Goal: Task Accomplishment & Management: Use online tool/utility

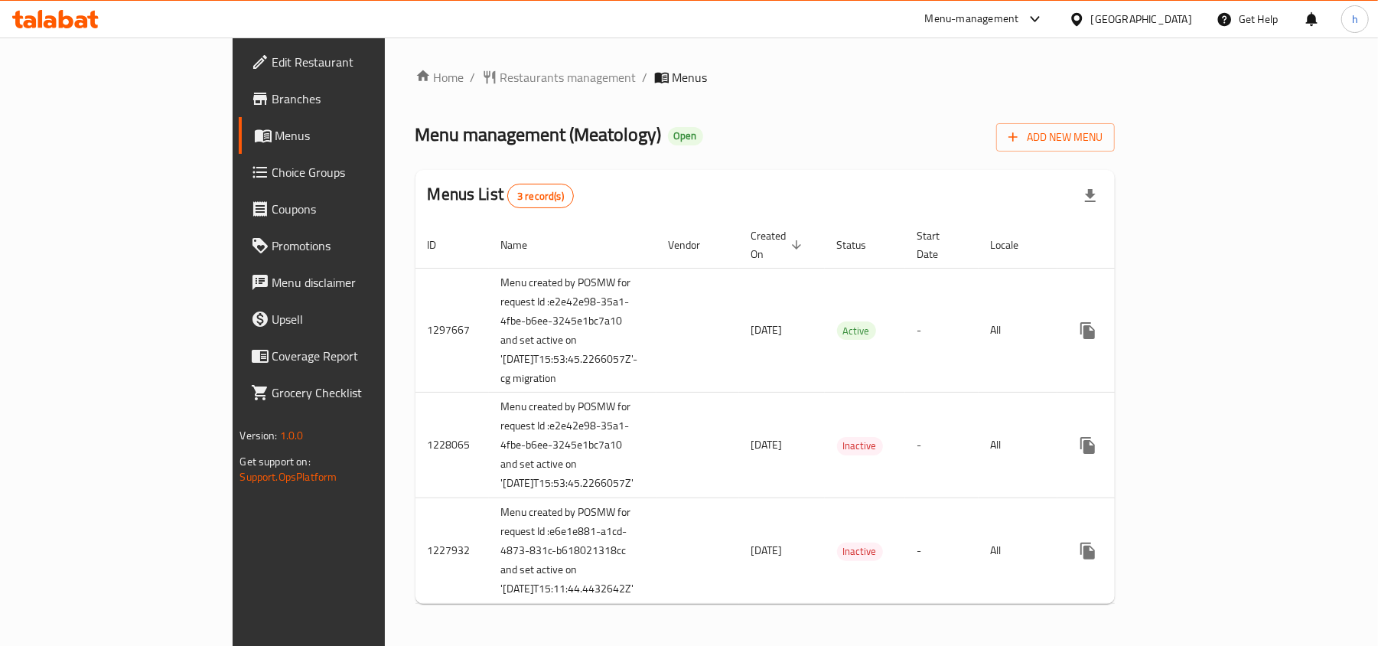
click at [272, 176] on span "Choice Groups" at bounding box center [361, 172] width 178 height 18
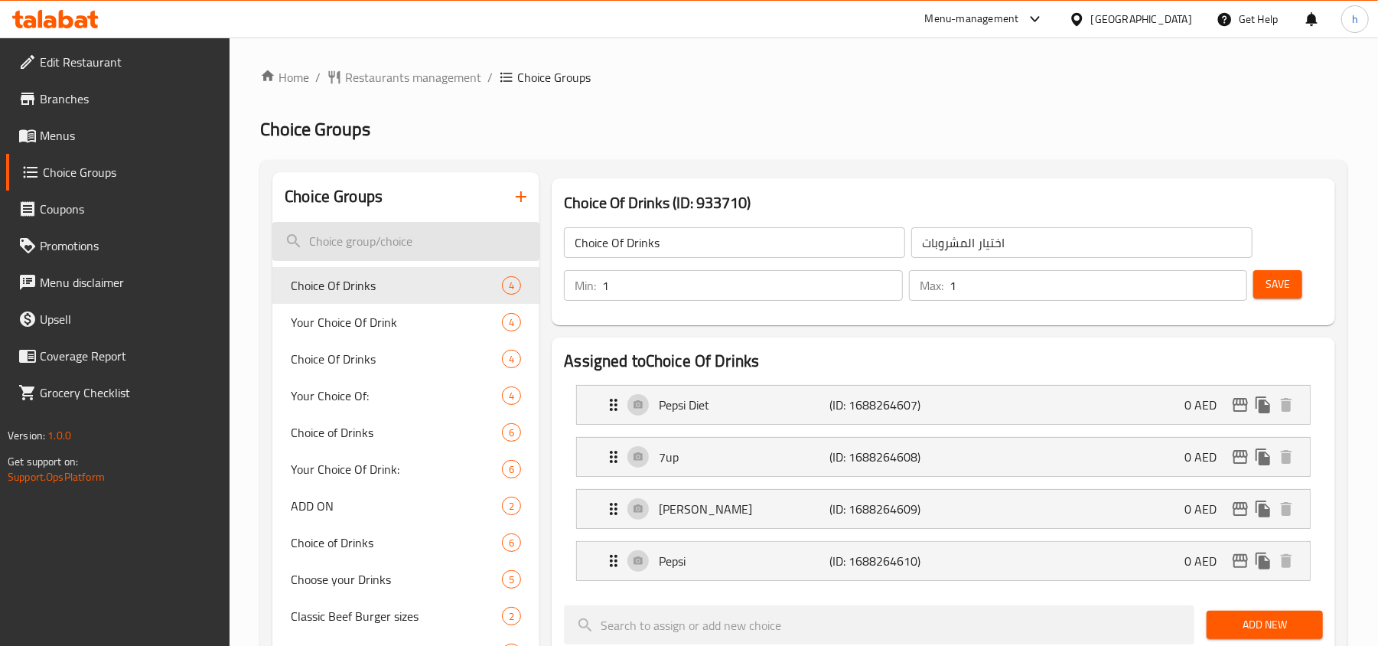
click at [372, 240] on input "search" at bounding box center [405, 241] width 267 height 39
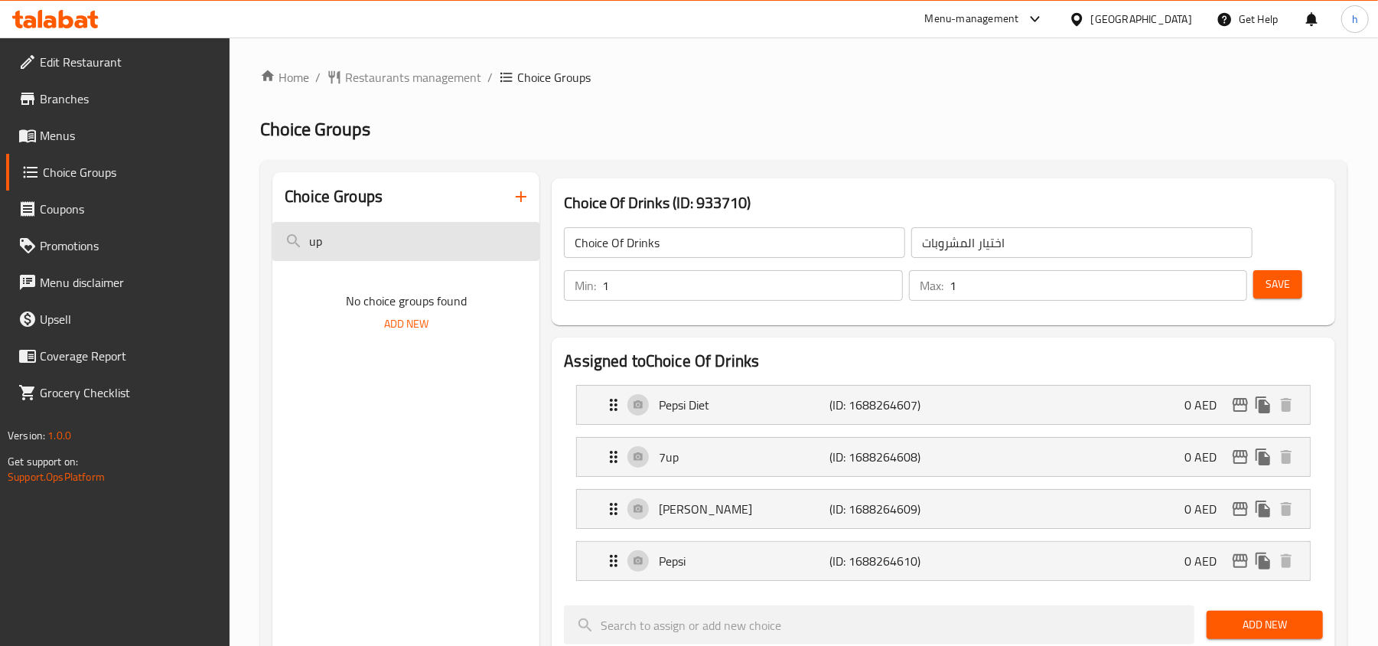
type input "u"
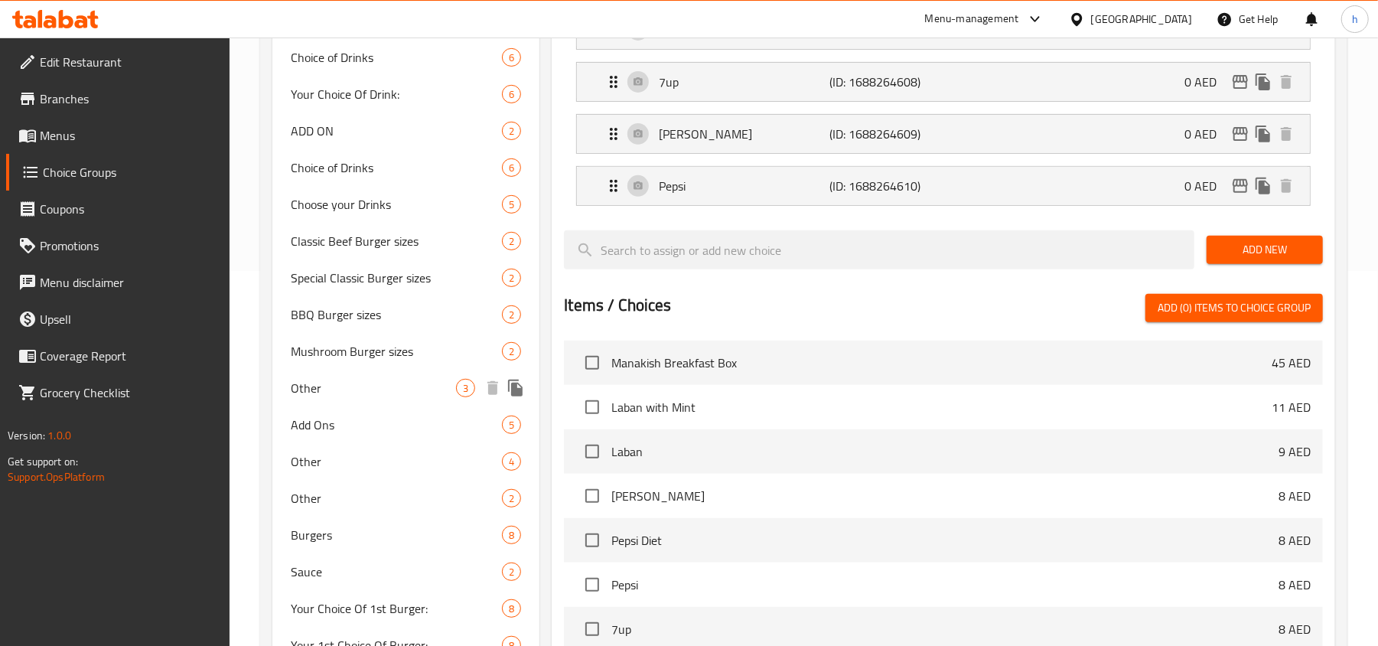
scroll to position [408, 0]
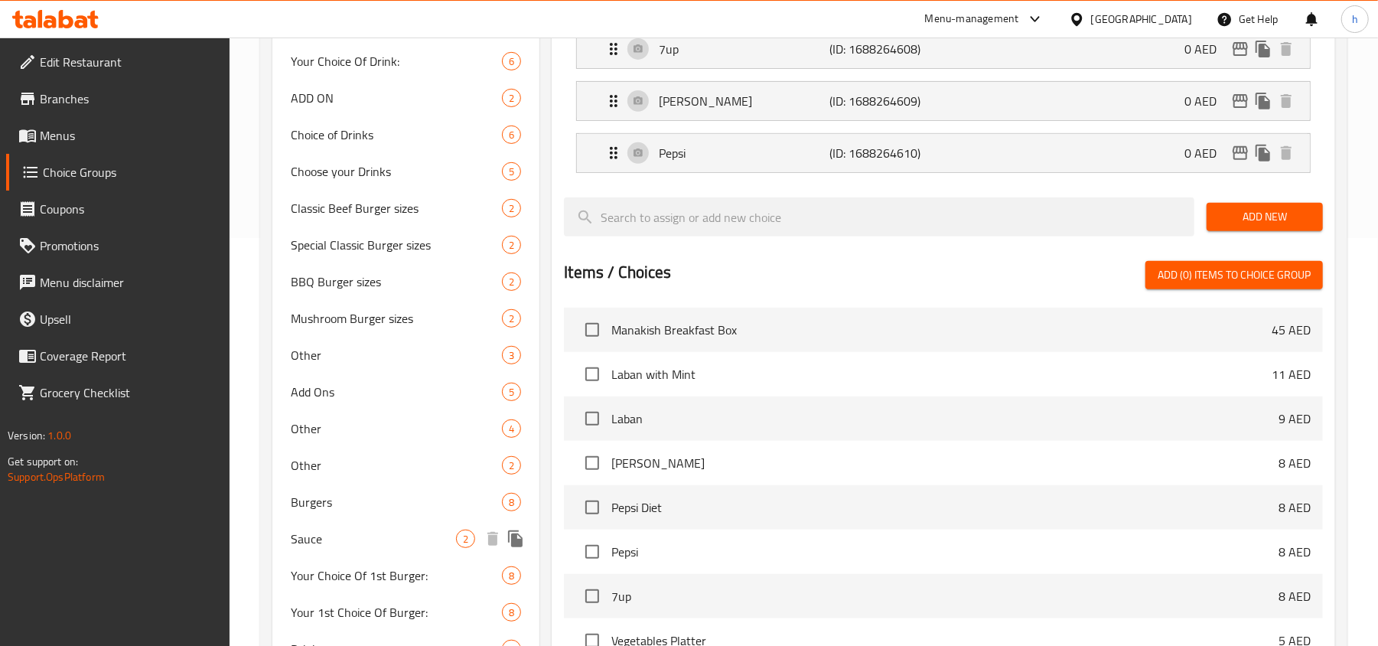
click at [405, 537] on span "Sauce" at bounding box center [373, 539] width 165 height 18
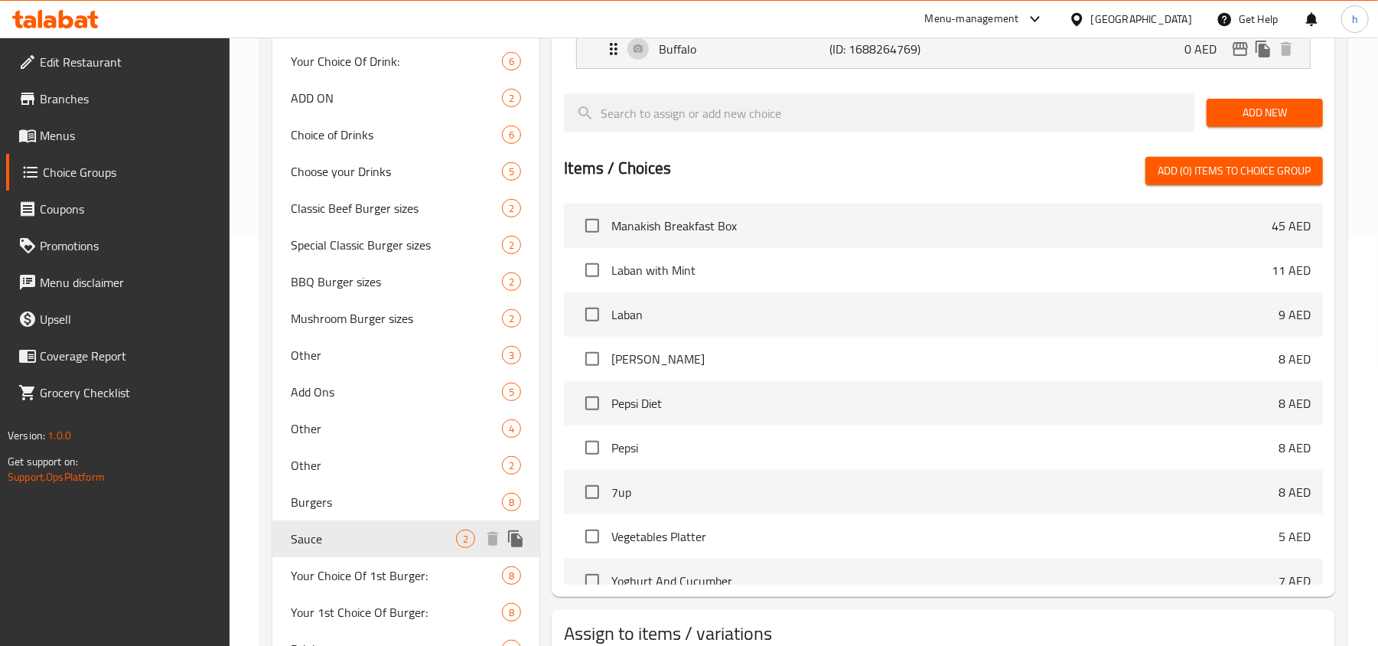
type input "Sauce"
type input "صوص"
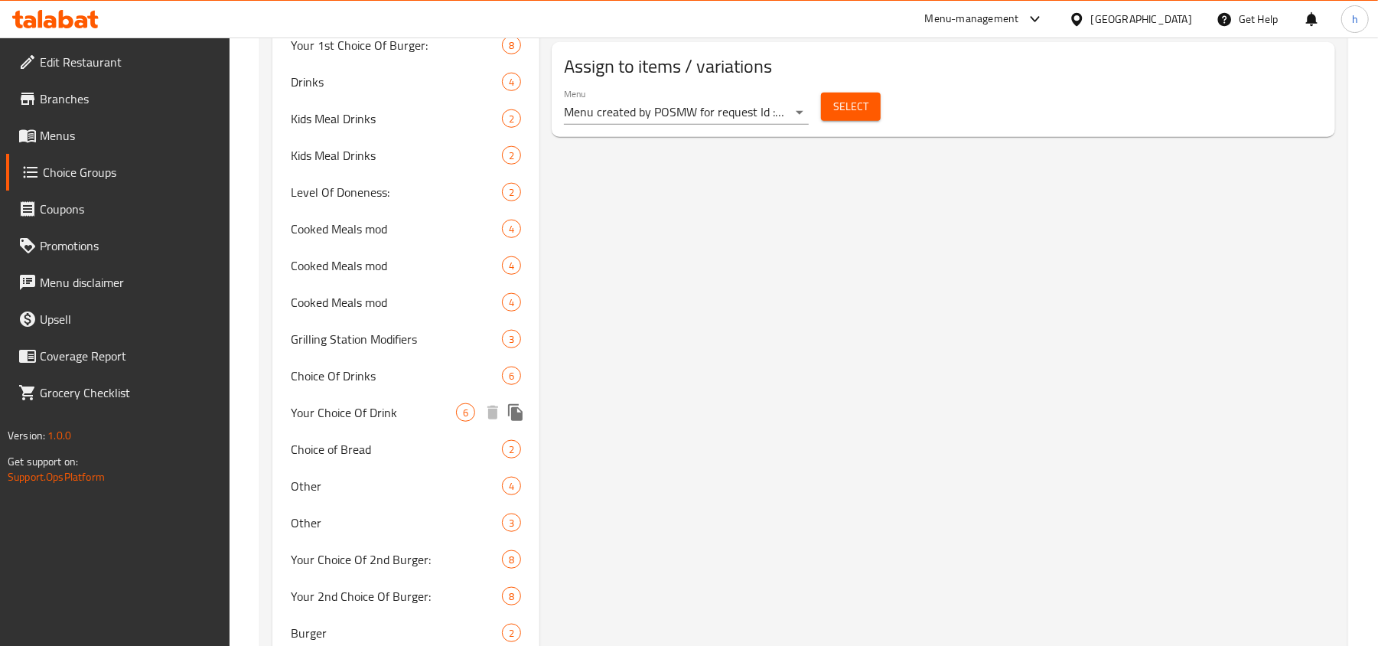
scroll to position [1020, 0]
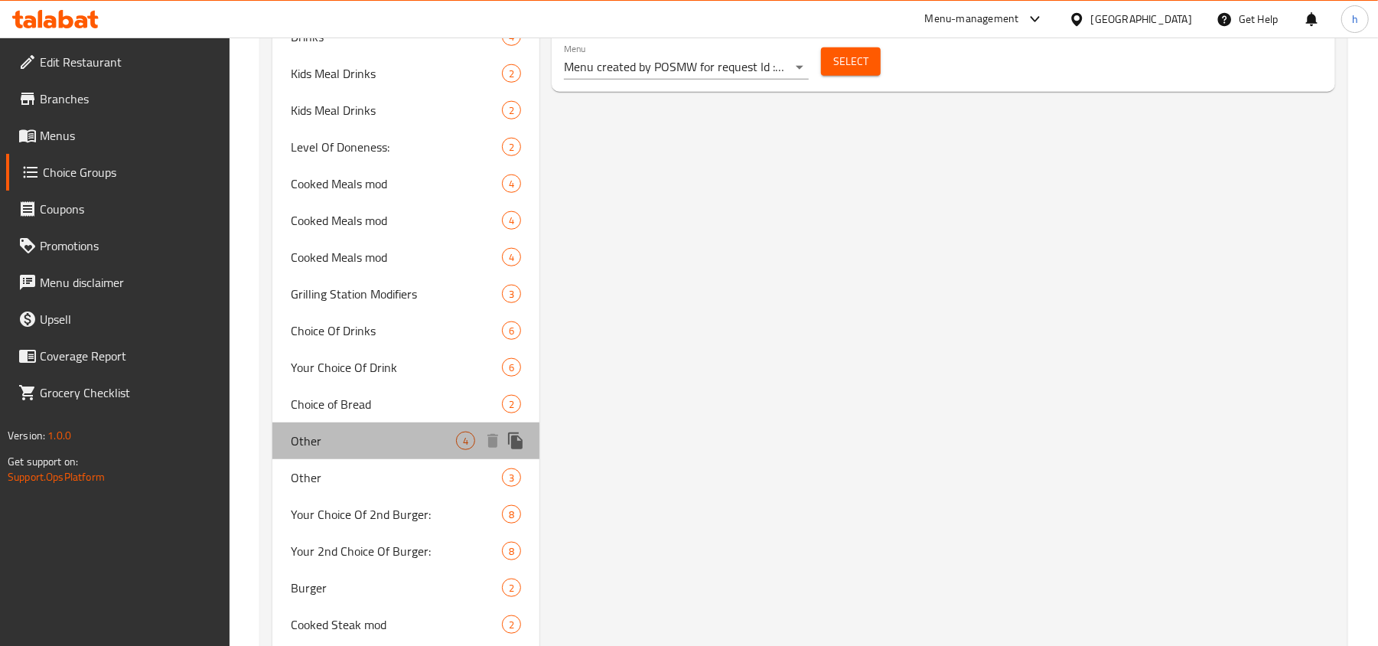
click at [377, 436] on span "Other" at bounding box center [373, 441] width 165 height 18
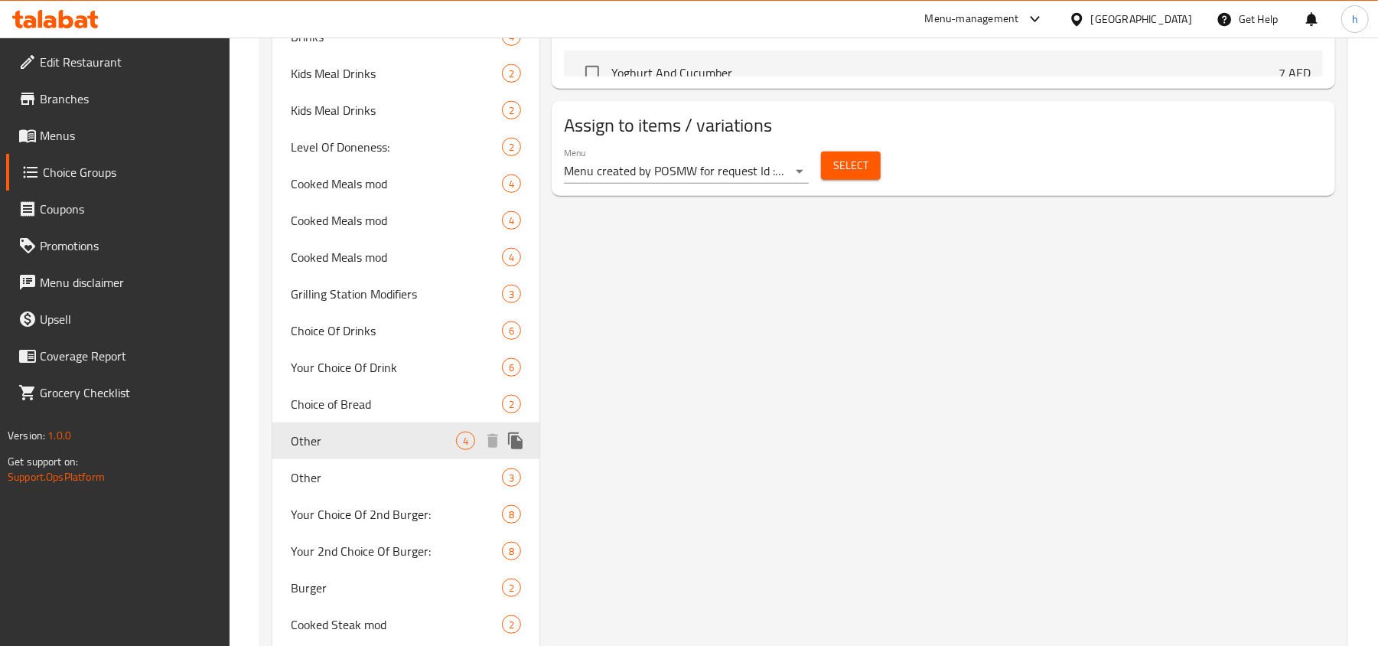
type input "Other"
type input "0"
type input "4"
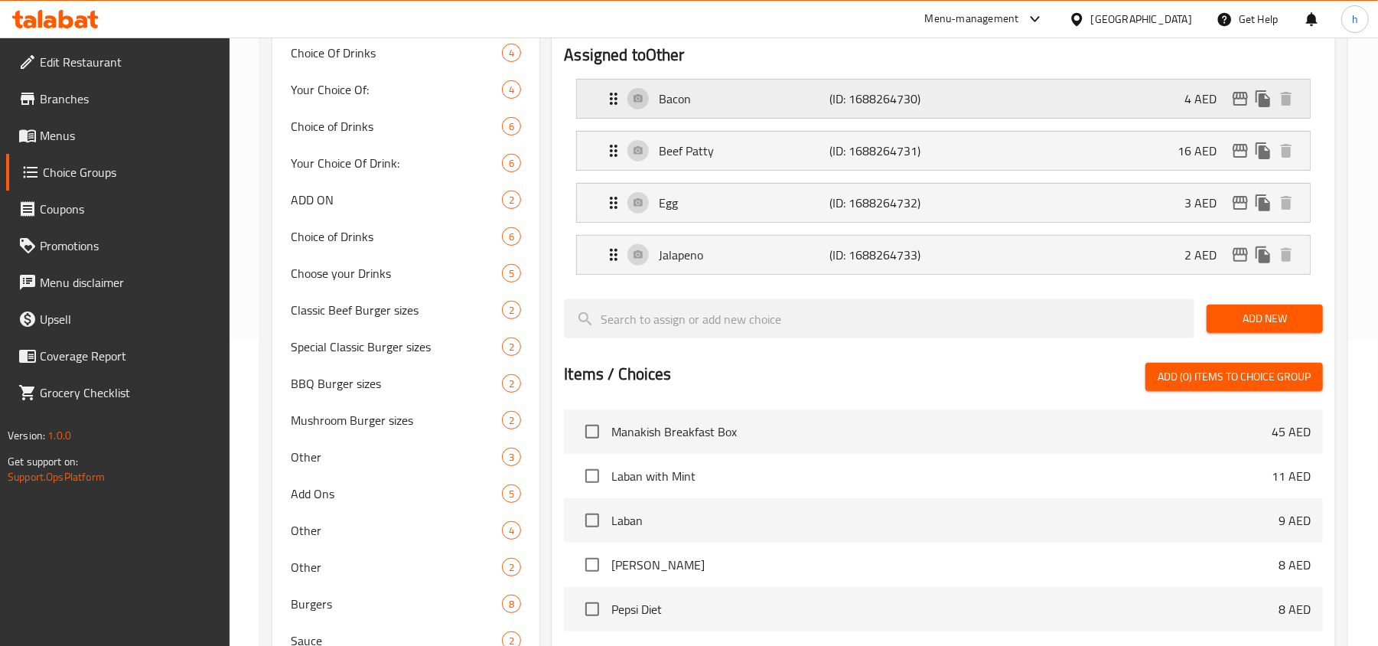
scroll to position [0, 0]
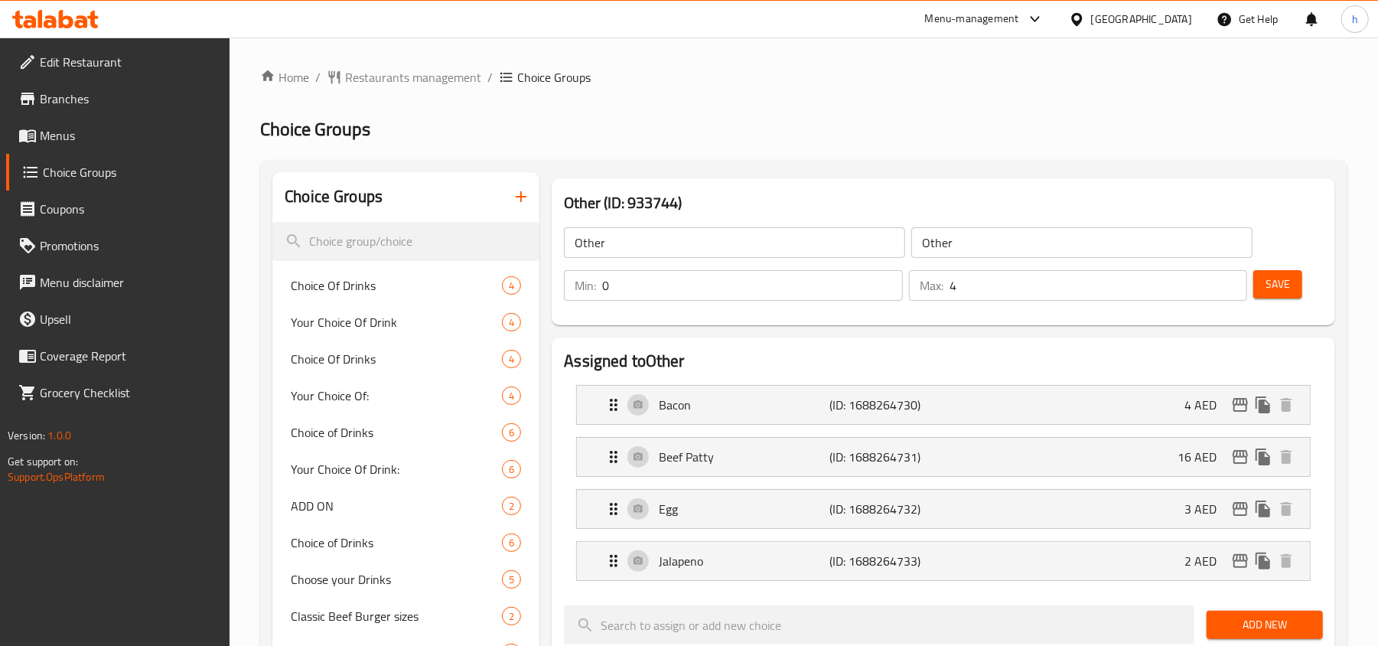
click at [965, 29] on div "Menu-management" at bounding box center [985, 19] width 144 height 37
click at [983, 22] on div "Menu-management" at bounding box center [972, 19] width 94 height 18
click at [958, 167] on div "Restaurant-Management" at bounding box center [891, 169] width 145 height 35
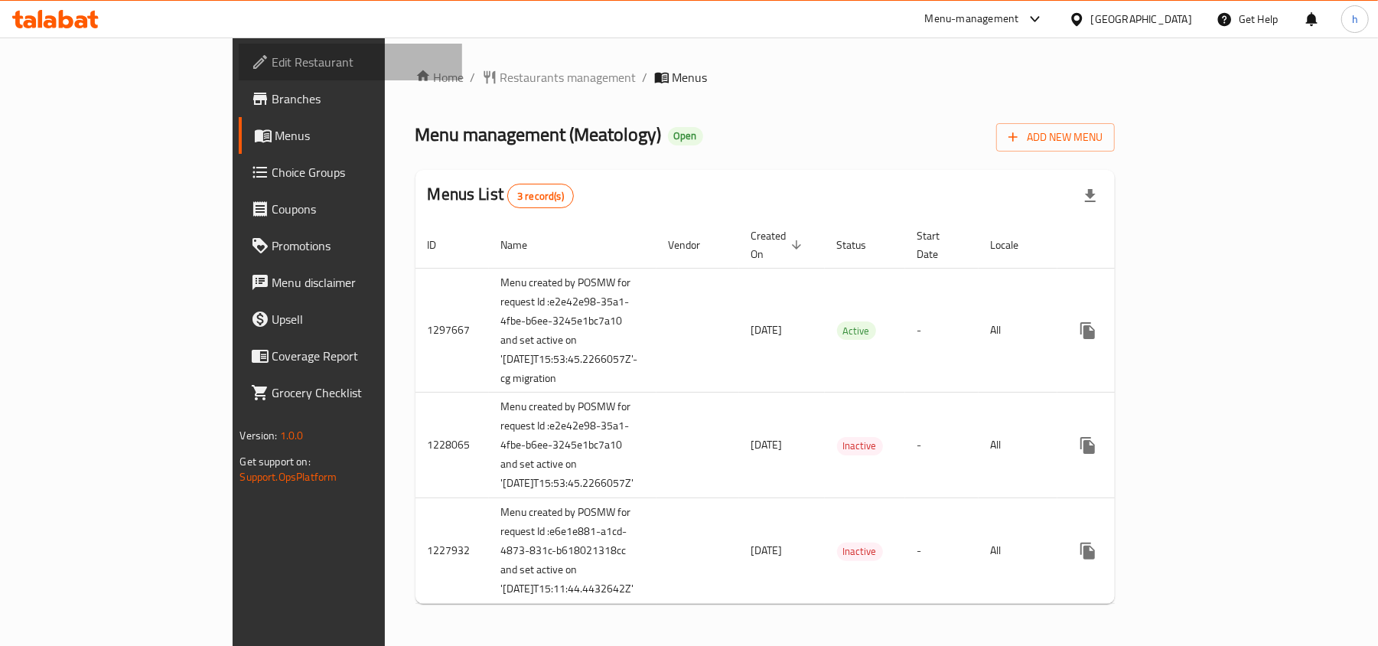
click at [272, 53] on span "Edit Restaurant" at bounding box center [361, 62] width 178 height 18
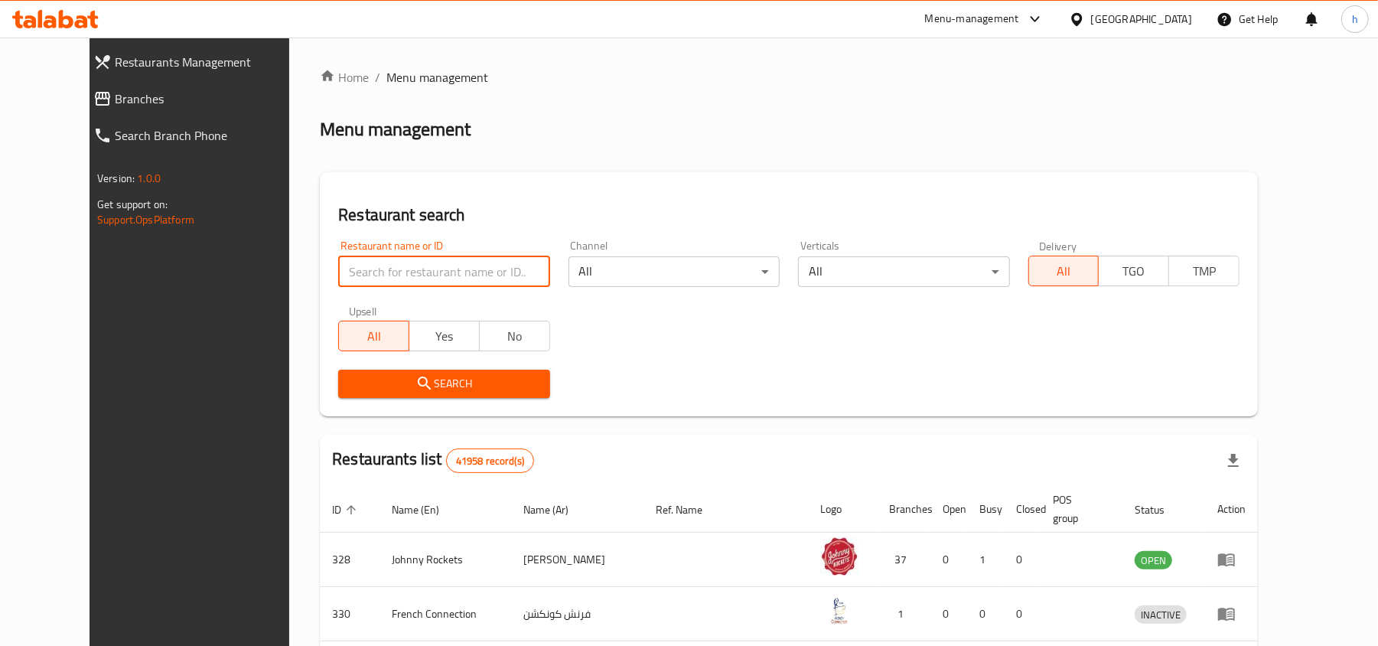
click at [390, 267] on input "search" at bounding box center [443, 271] width 211 height 31
paste input "647537"
type input "647537"
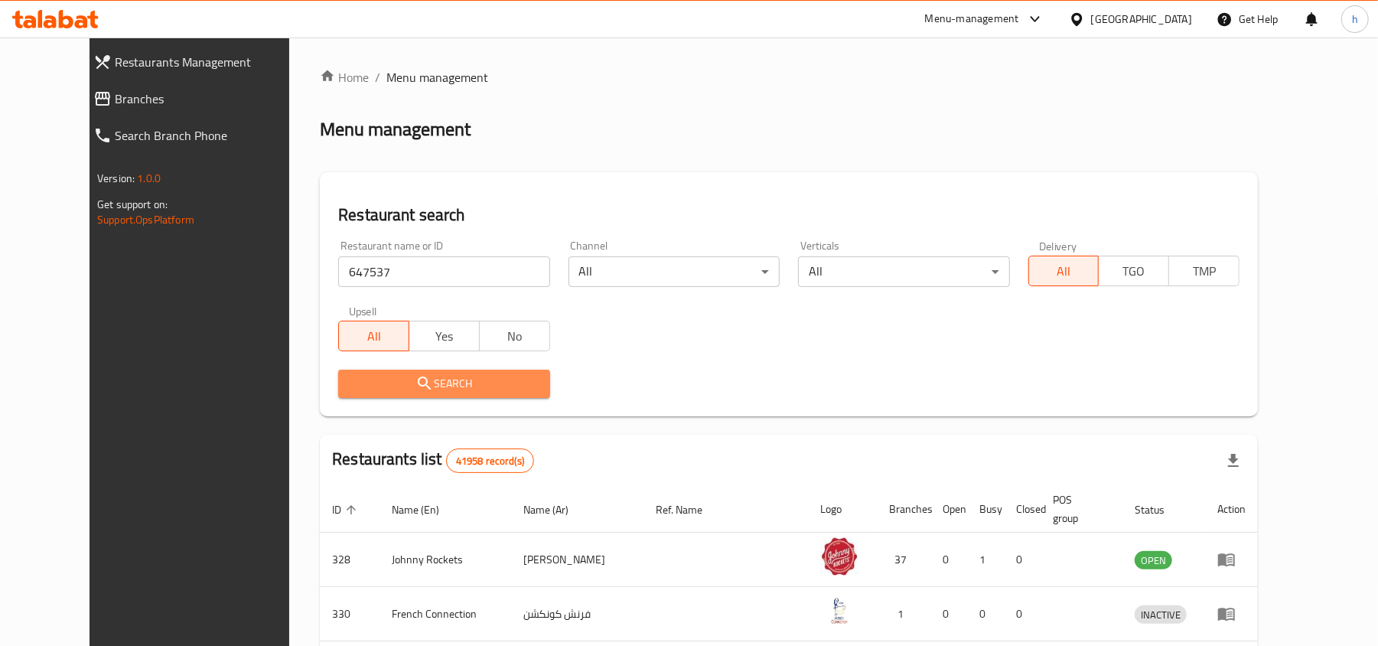
click at [399, 383] on span "Search" at bounding box center [444, 383] width 187 height 19
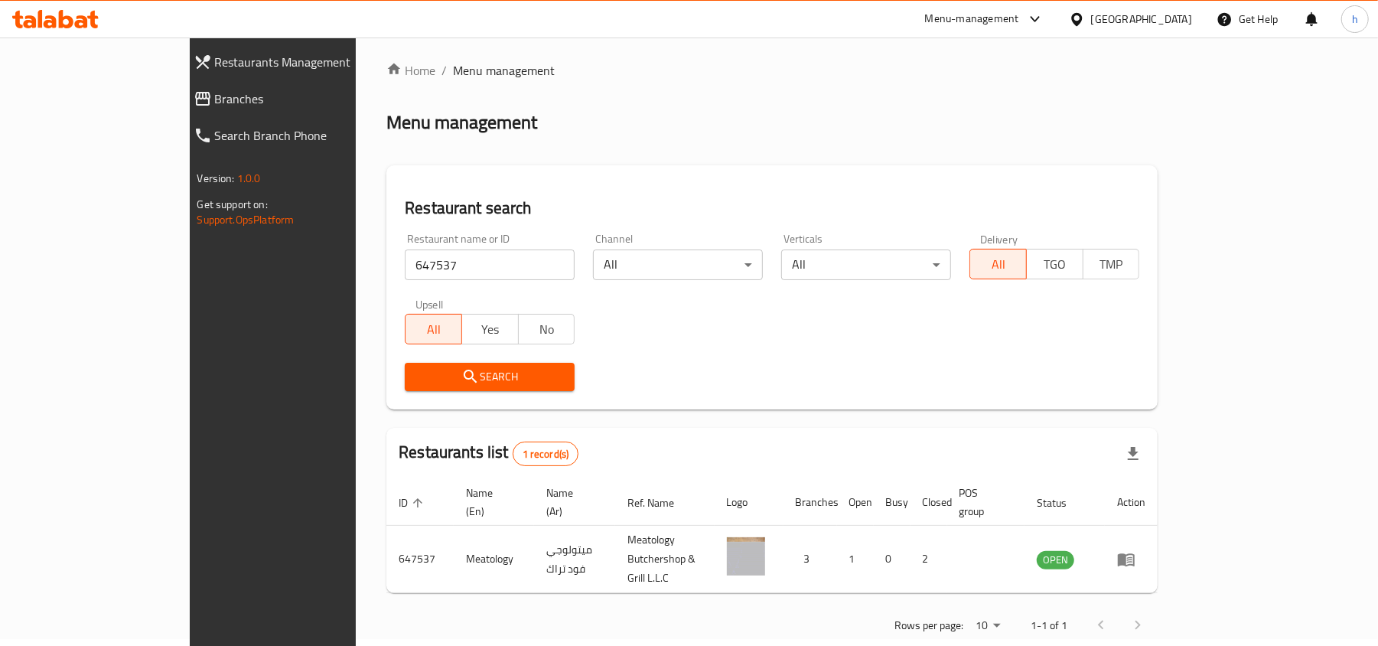
scroll to position [8, 0]
click at [960, 12] on div "Menu-management" at bounding box center [972, 19] width 94 height 18
click at [909, 165] on div "Restaurant-Management" at bounding box center [891, 169] width 120 height 17
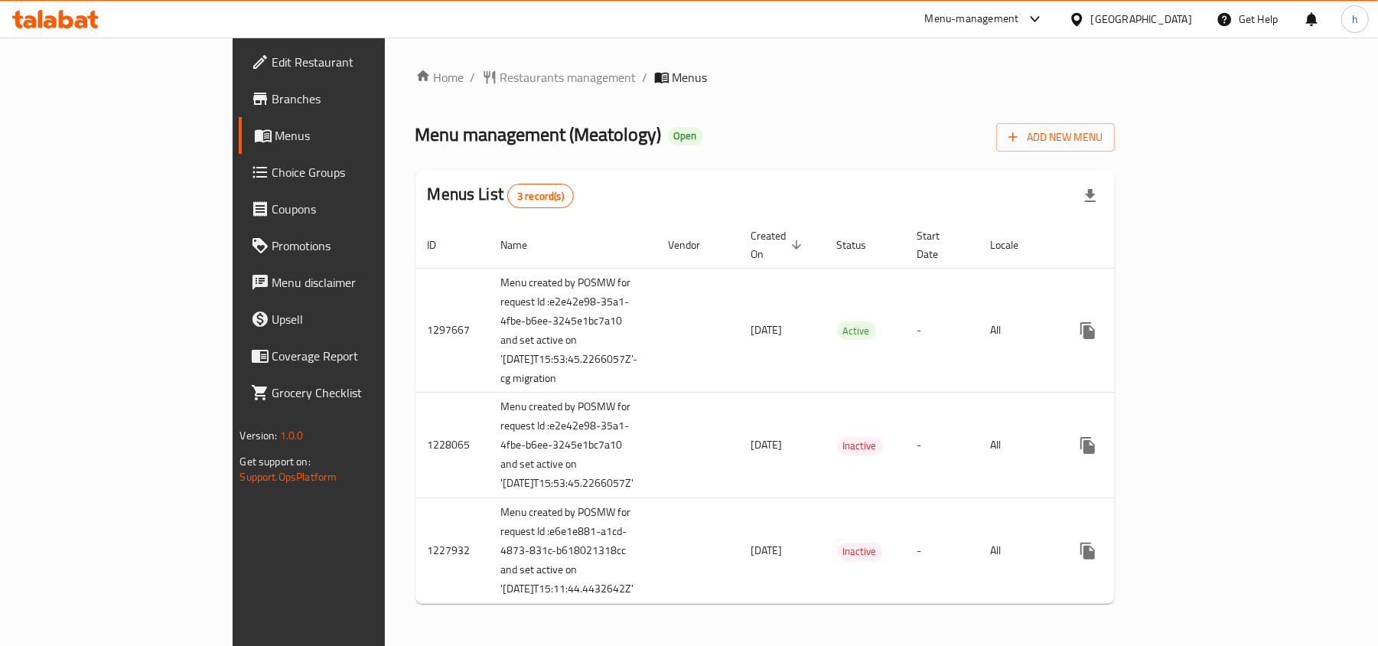
click at [272, 175] on span "Choice Groups" at bounding box center [361, 172] width 178 height 18
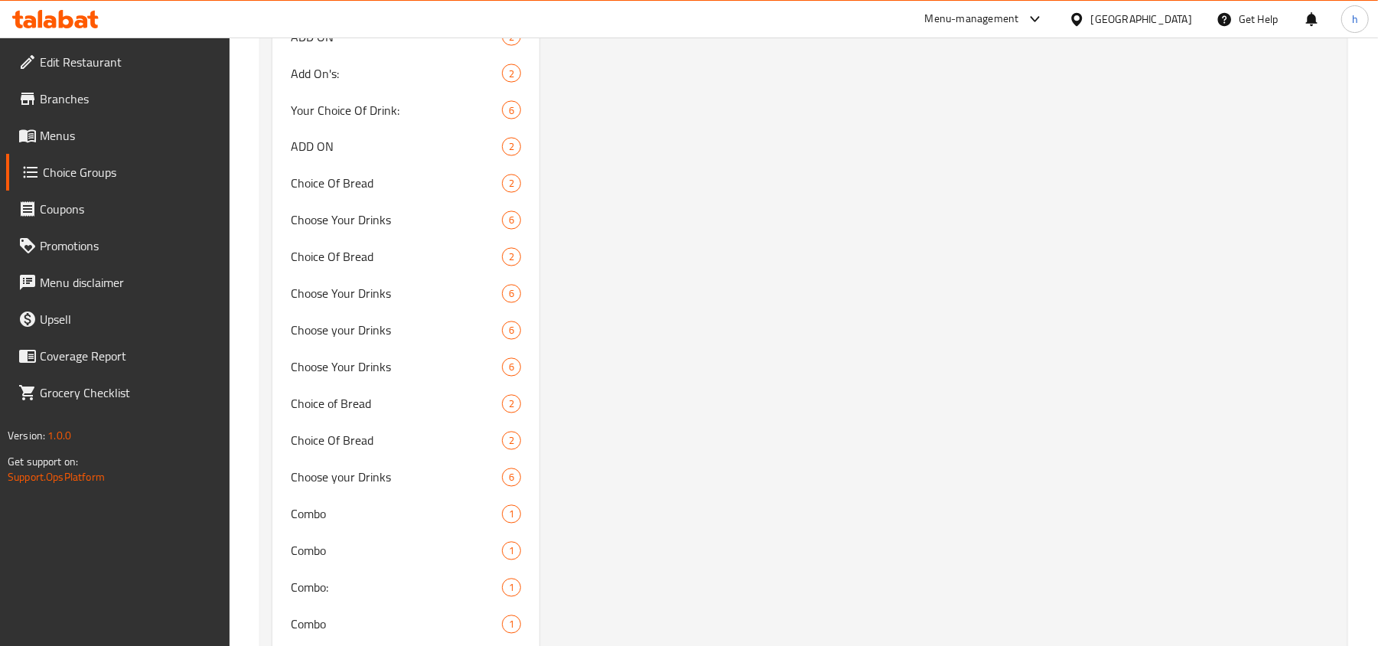
scroll to position [2205, 0]
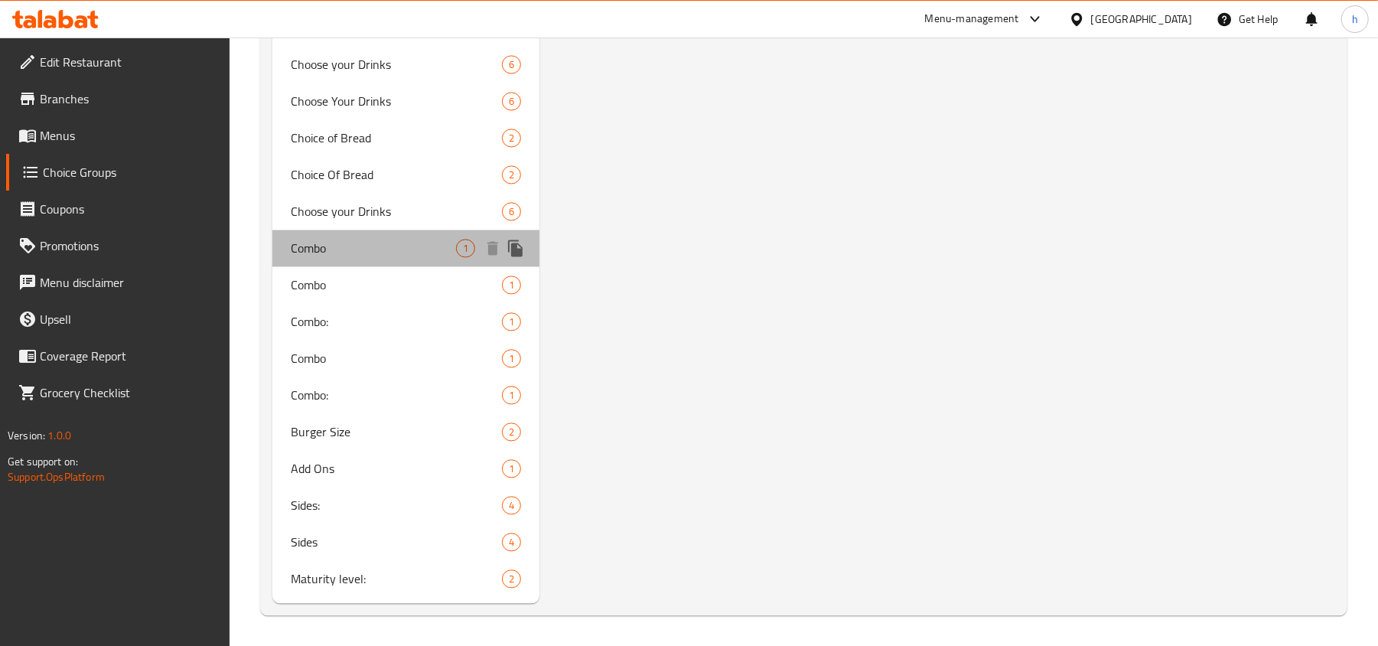
click at [362, 240] on span "Combo" at bounding box center [373, 248] width 165 height 18
type input "Combo"
type input "كومبو"
type input "0"
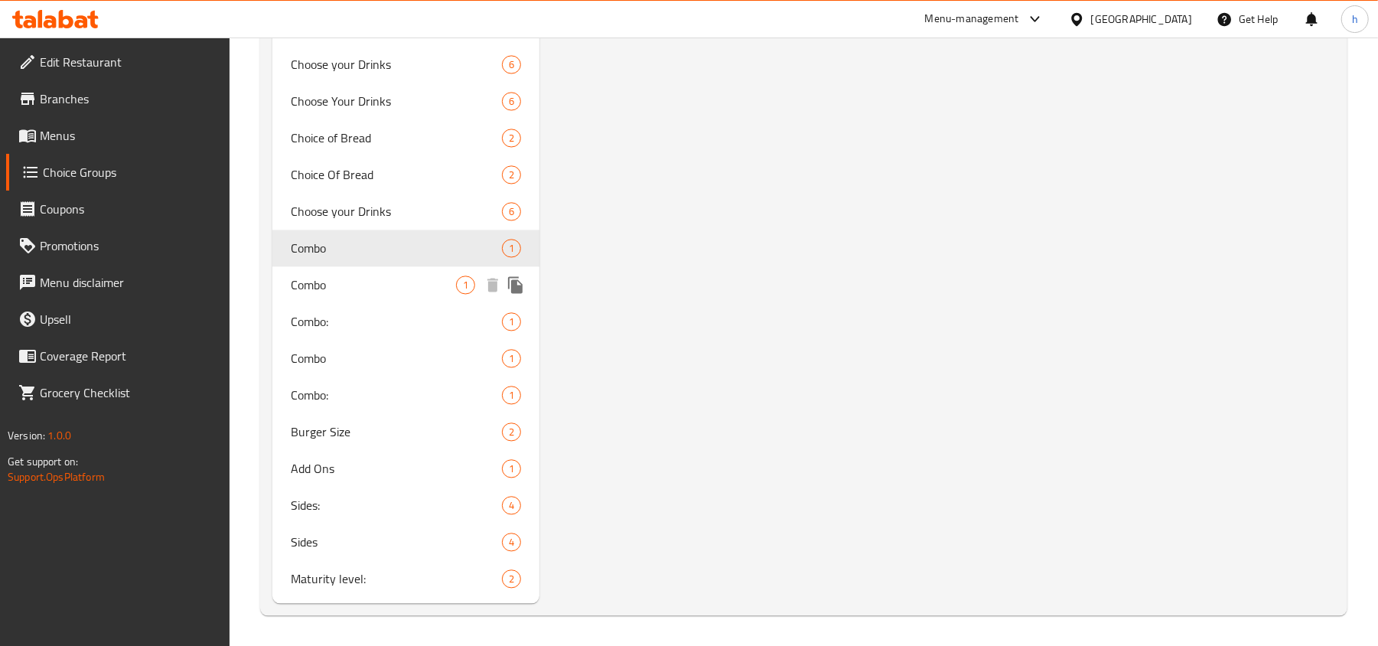
click at [358, 289] on span "Combo" at bounding box center [373, 285] width 165 height 18
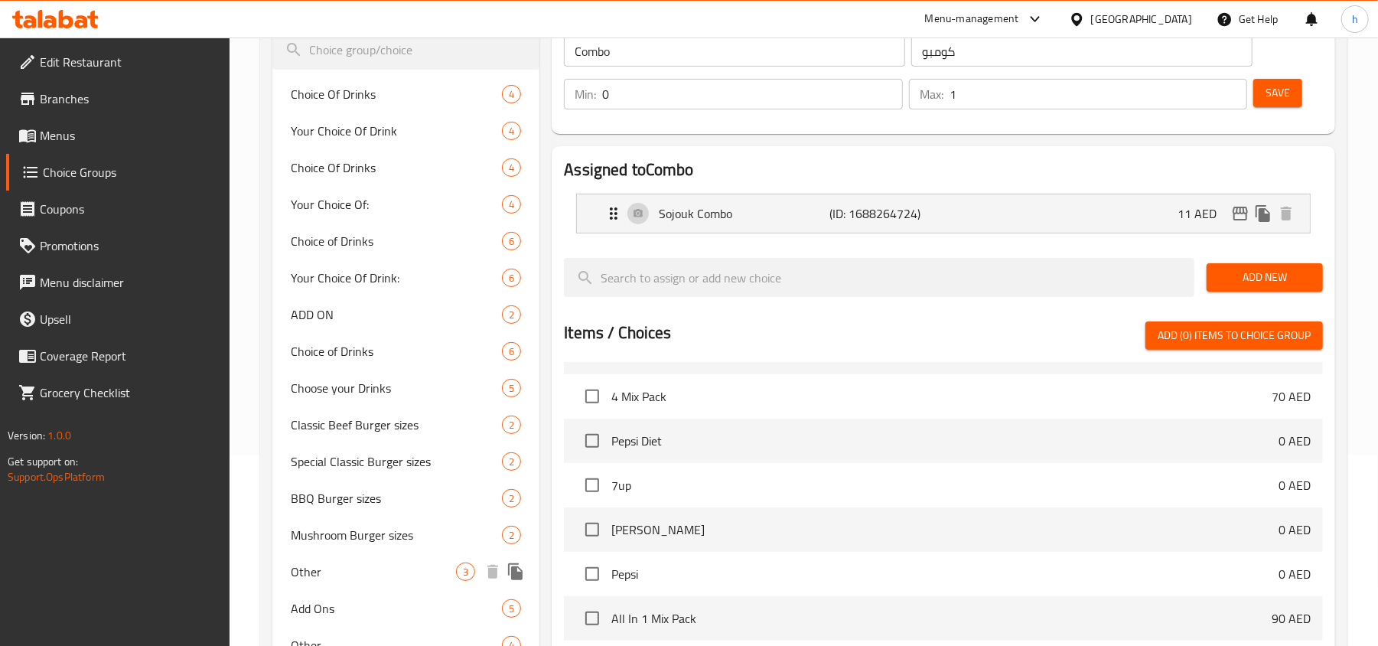
scroll to position [164, 0]
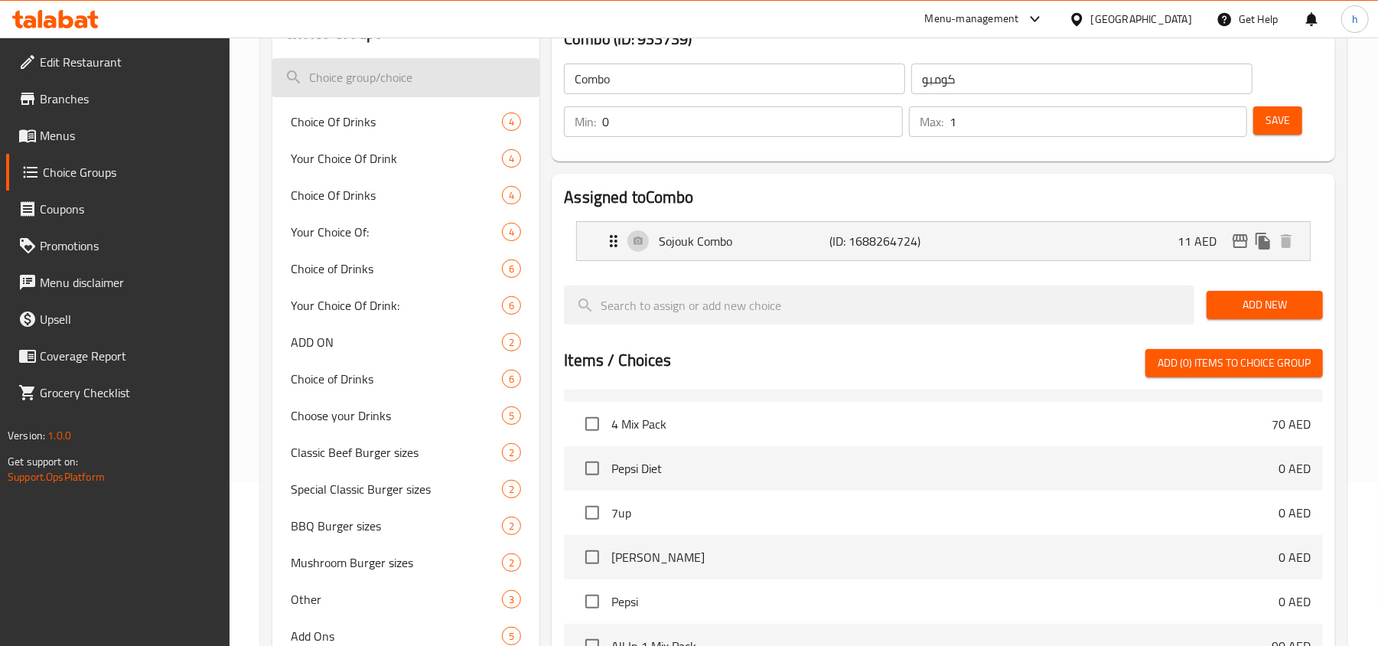
click at [421, 67] on input "search" at bounding box center [405, 77] width 267 height 39
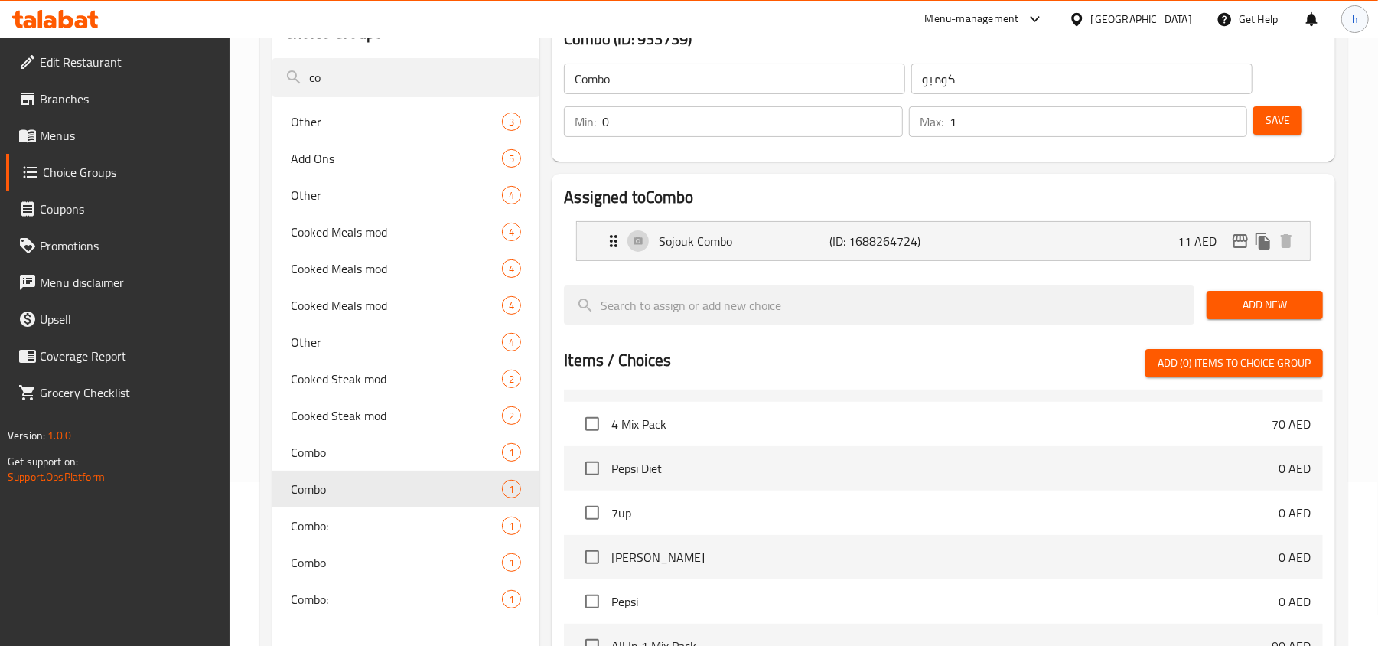
type input "co"
